Goal: Task Accomplishment & Management: Use online tool/utility

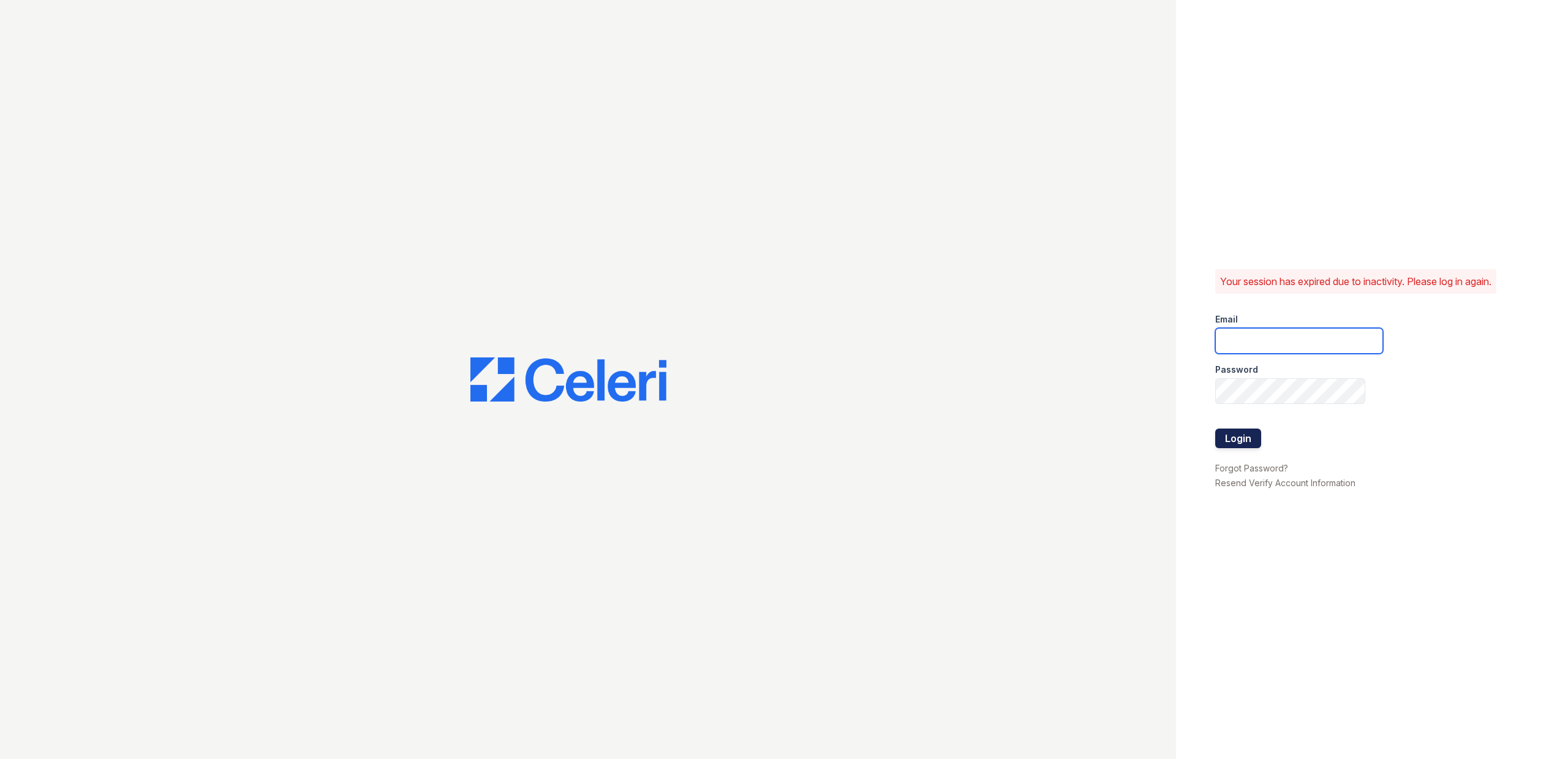
type input "[DOMAIN_NAME][EMAIL_ADDRESS][DOMAIN_NAME]"
click at [1238, 434] on button "Login" at bounding box center [1238, 438] width 46 height 20
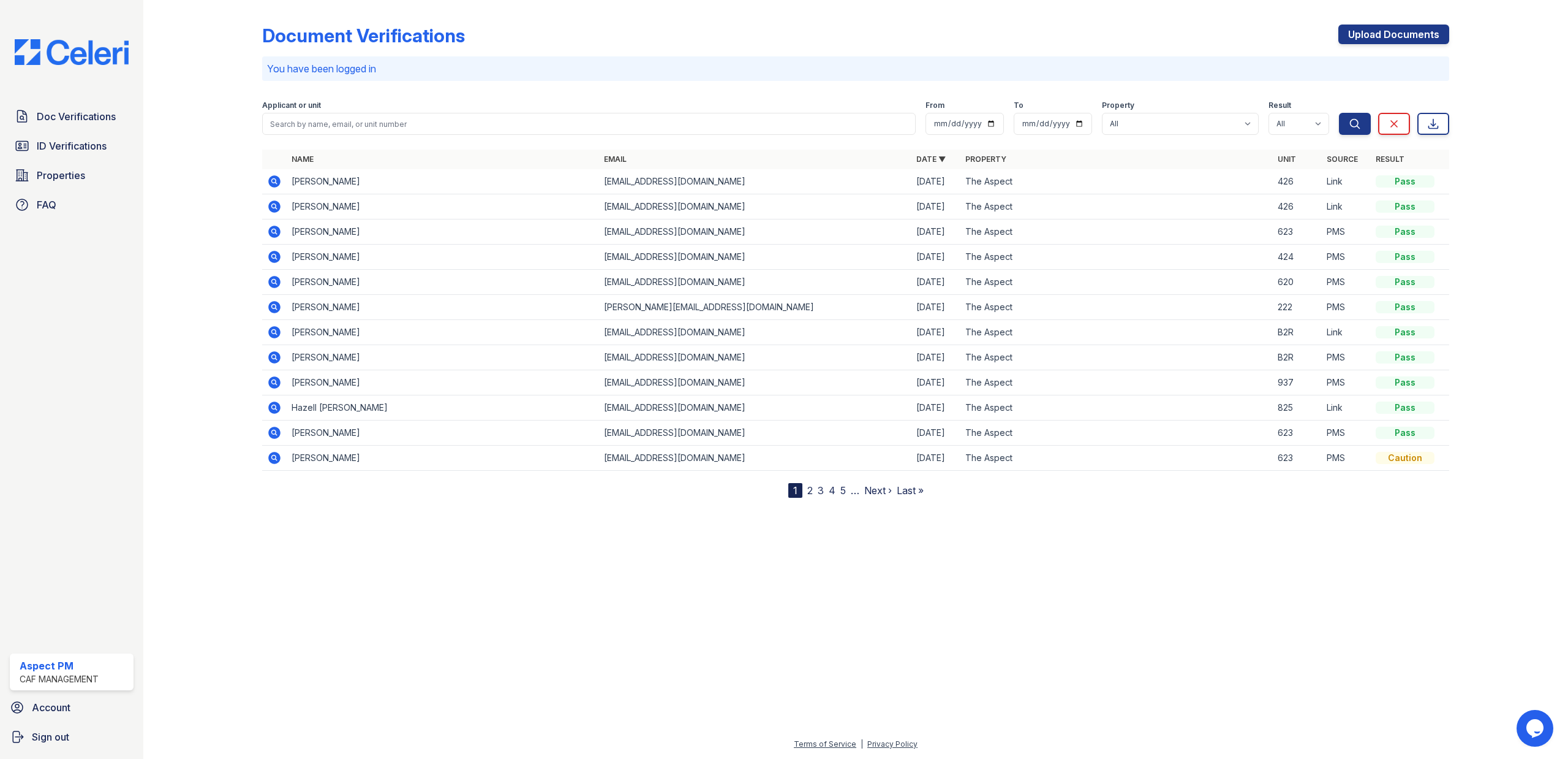
click at [66, 130] on div "Doc Verifications ID Verifications Properties FAQ" at bounding box center [72, 160] width 133 height 113
click at [62, 140] on span "ID Verifications" at bounding box center [71, 146] width 70 height 15
